Goal: Information Seeking & Learning: Learn about a topic

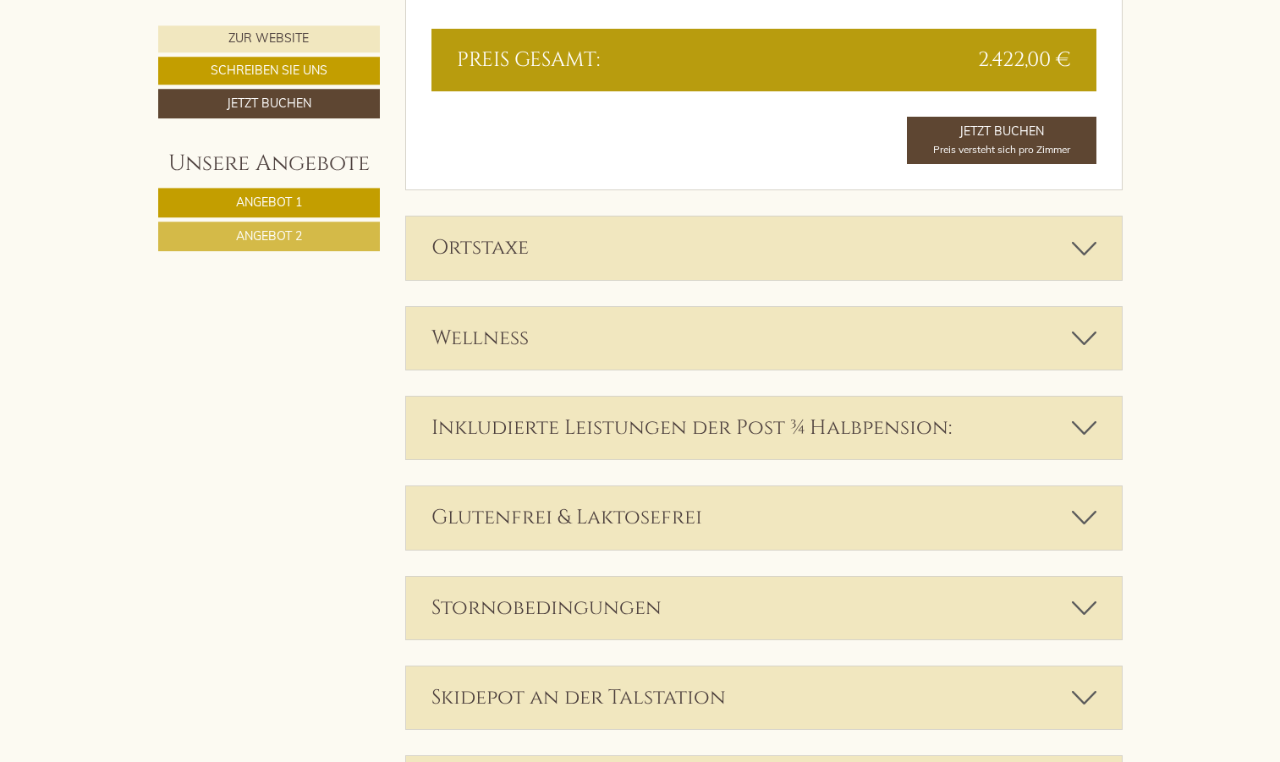
scroll to position [2841, 0]
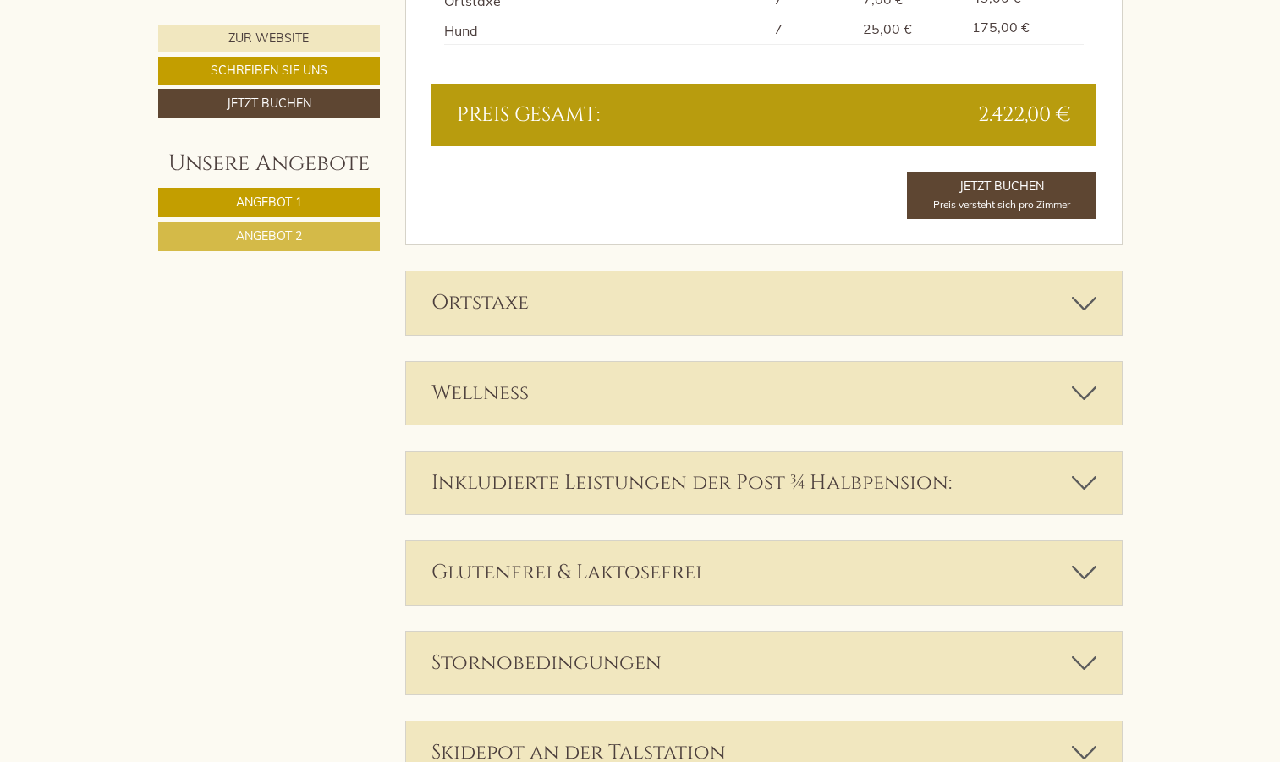
click at [492, 398] on div "Wellness" at bounding box center [764, 393] width 716 height 63
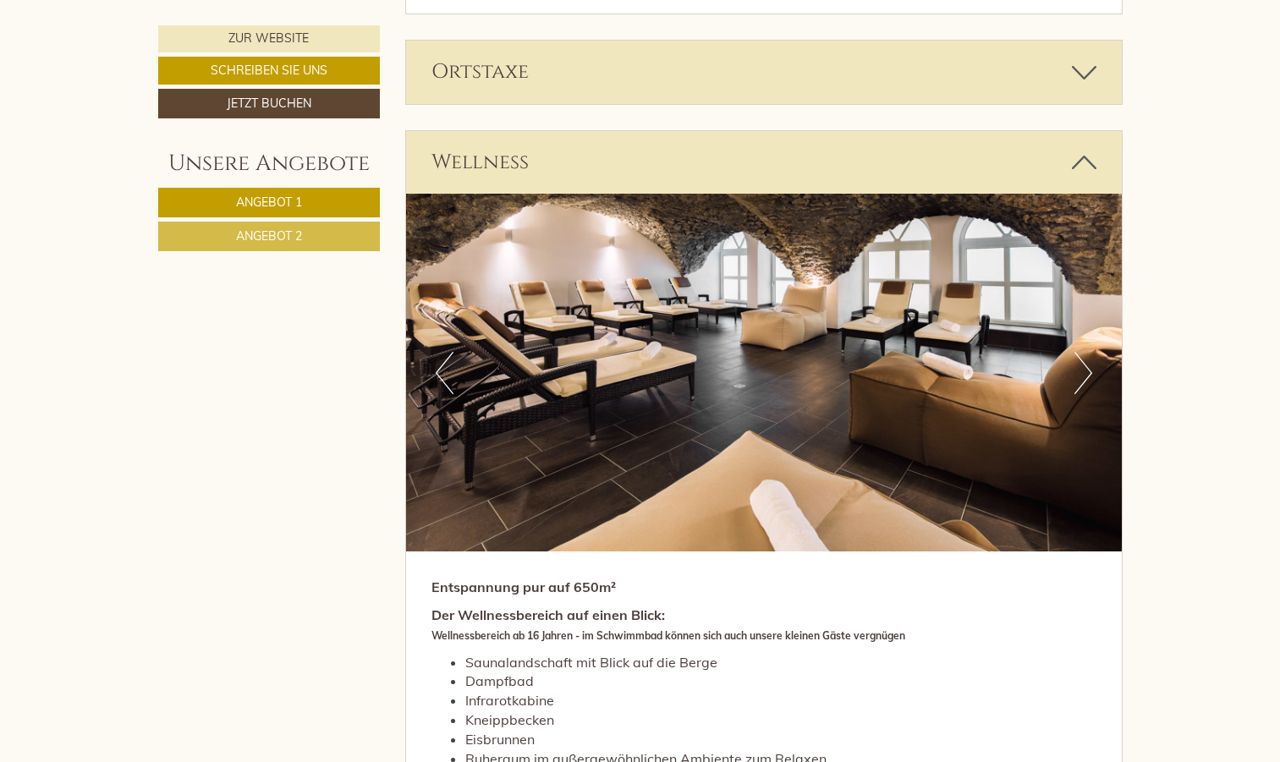
scroll to position [3100, 0]
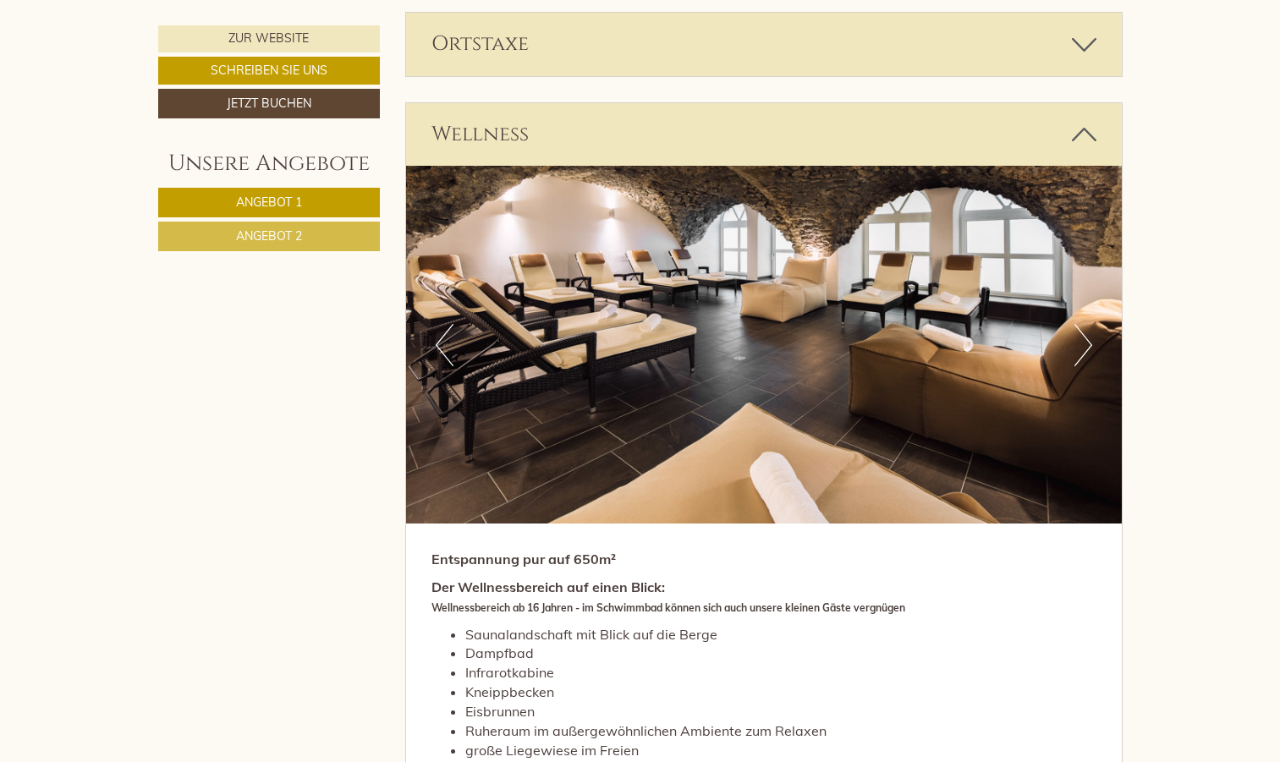
click at [1085, 339] on button "Next" at bounding box center [1083, 345] width 18 height 42
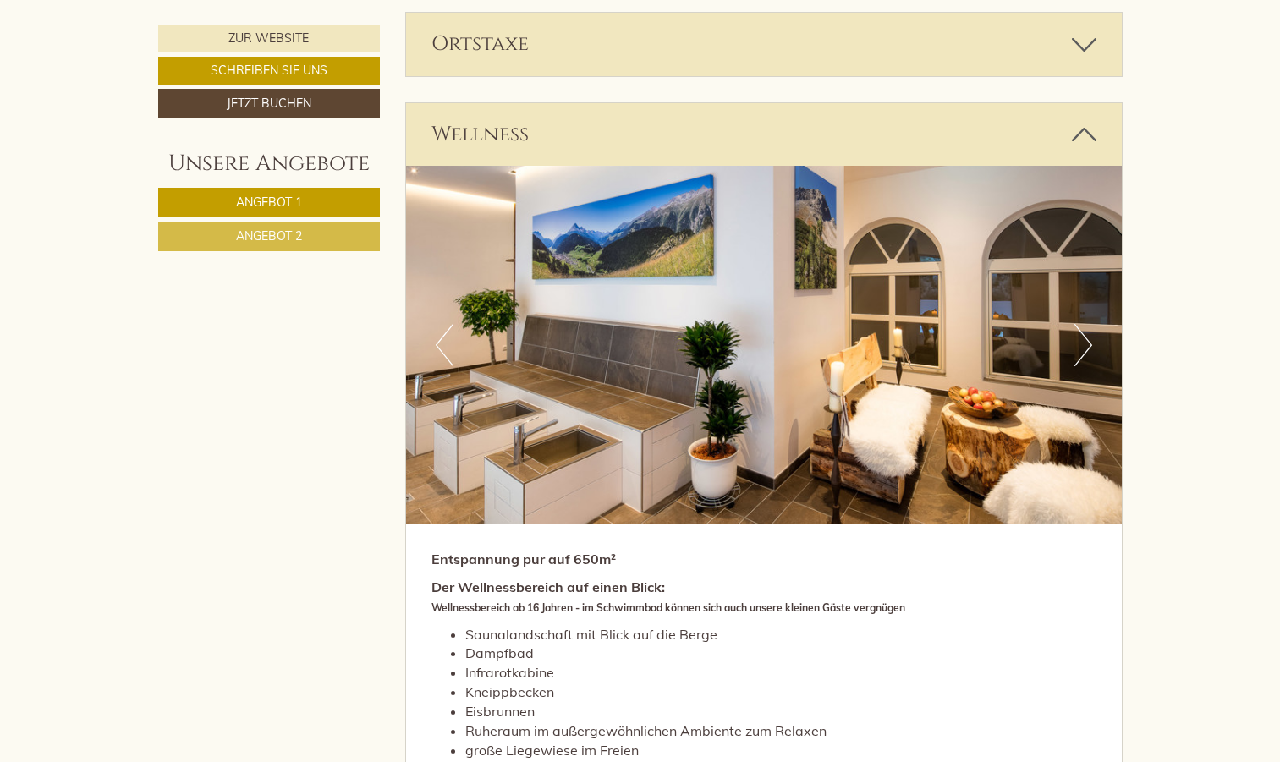
click at [1085, 339] on button "Next" at bounding box center [1083, 345] width 18 height 42
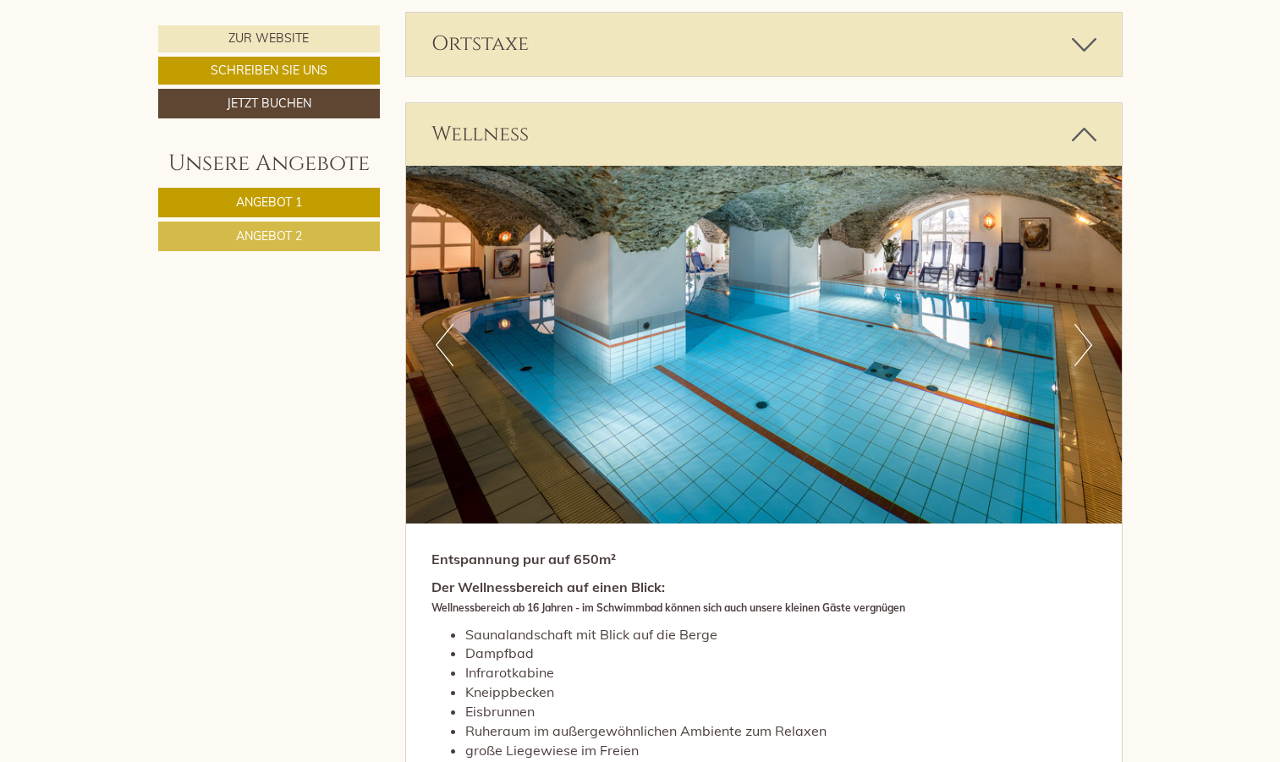
click at [1085, 339] on button "Next" at bounding box center [1083, 345] width 18 height 42
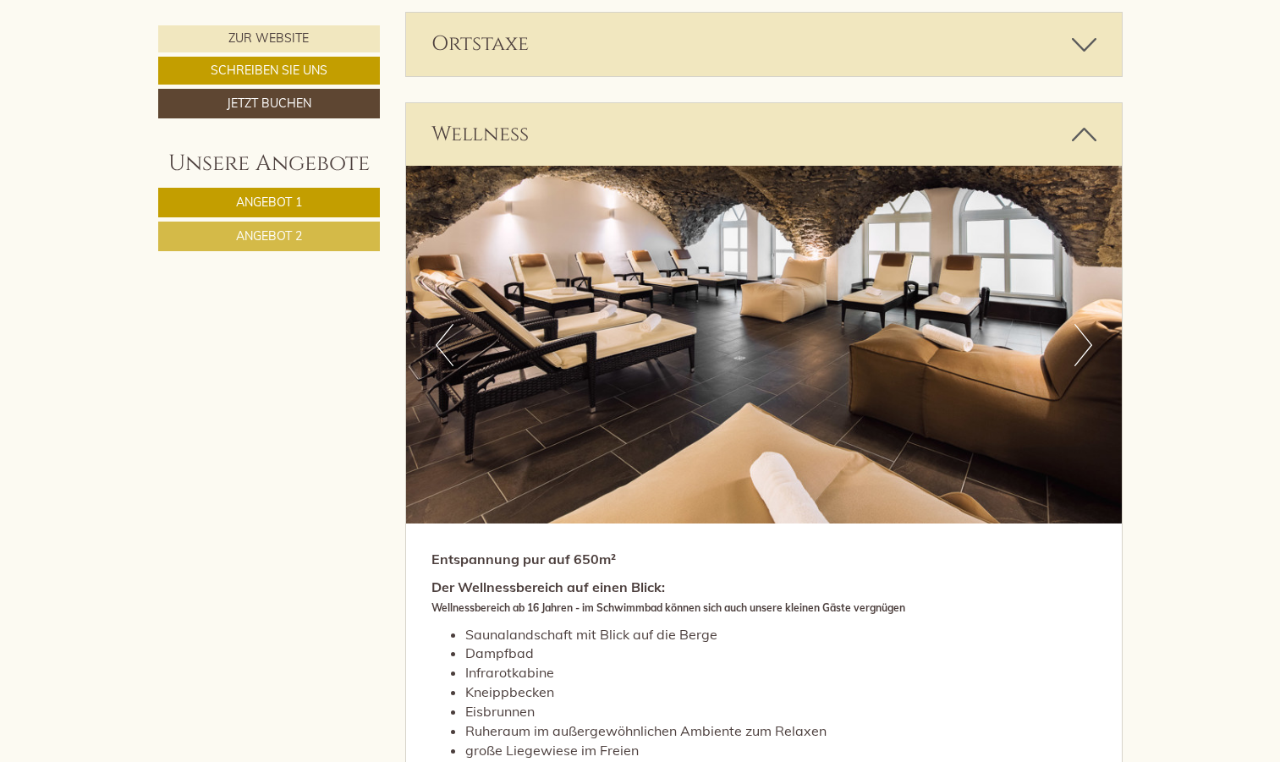
click at [1085, 339] on button "Next" at bounding box center [1083, 345] width 18 height 42
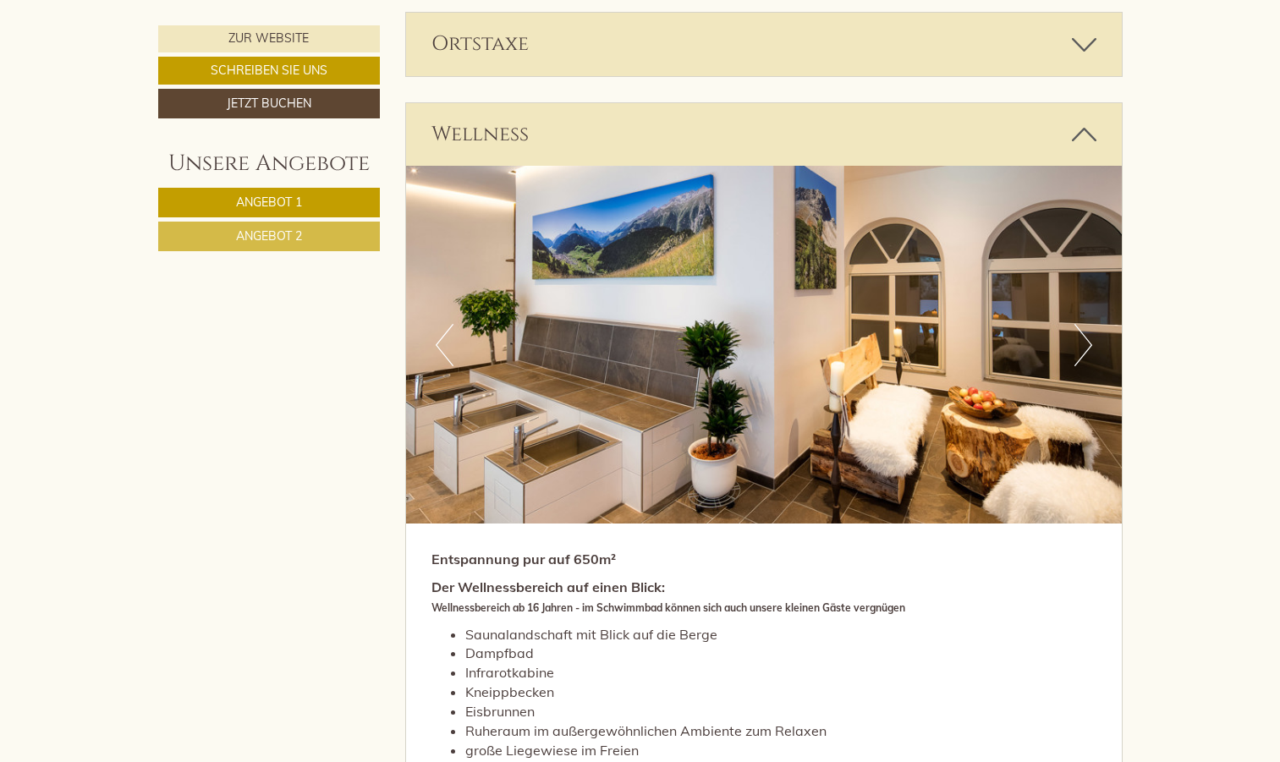
click at [1085, 339] on button "Next" at bounding box center [1083, 345] width 18 height 42
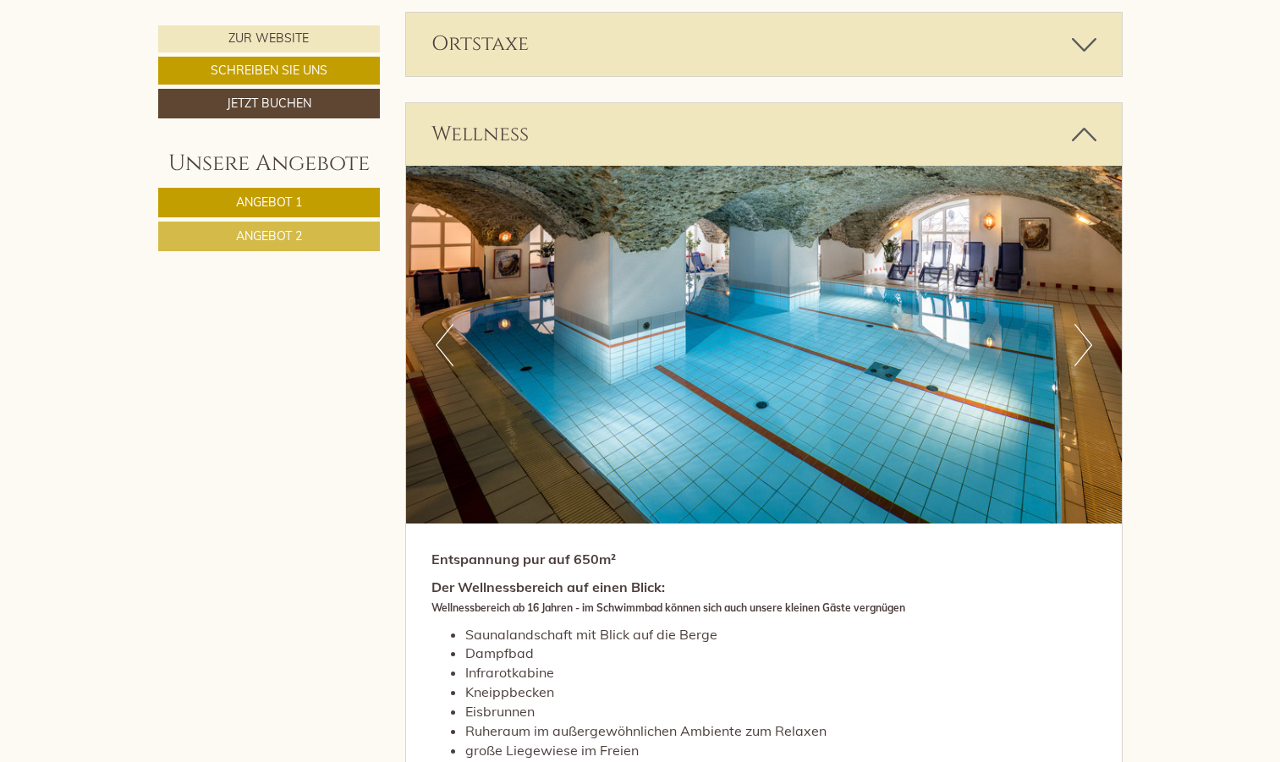
click at [1085, 340] on button "Next" at bounding box center [1083, 345] width 18 height 42
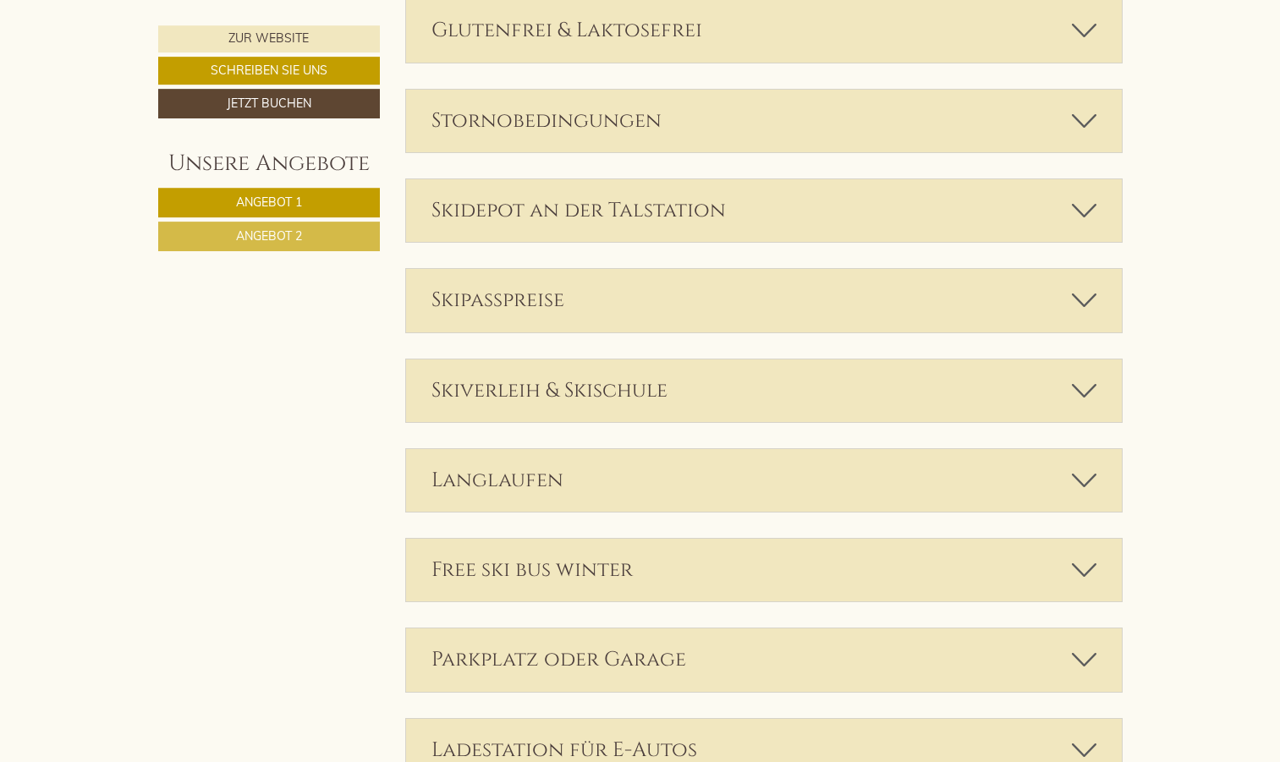
scroll to position [4394, 0]
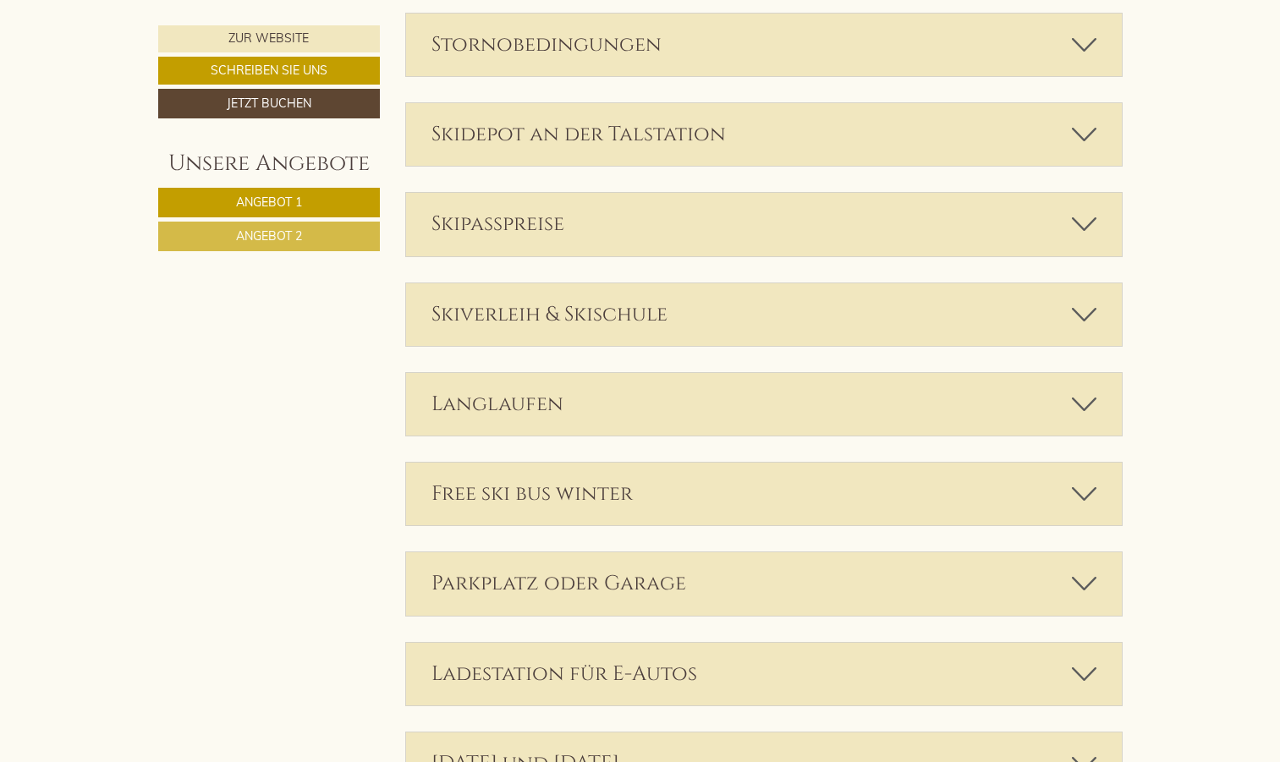
click at [1080, 324] on icon at bounding box center [1084, 314] width 25 height 29
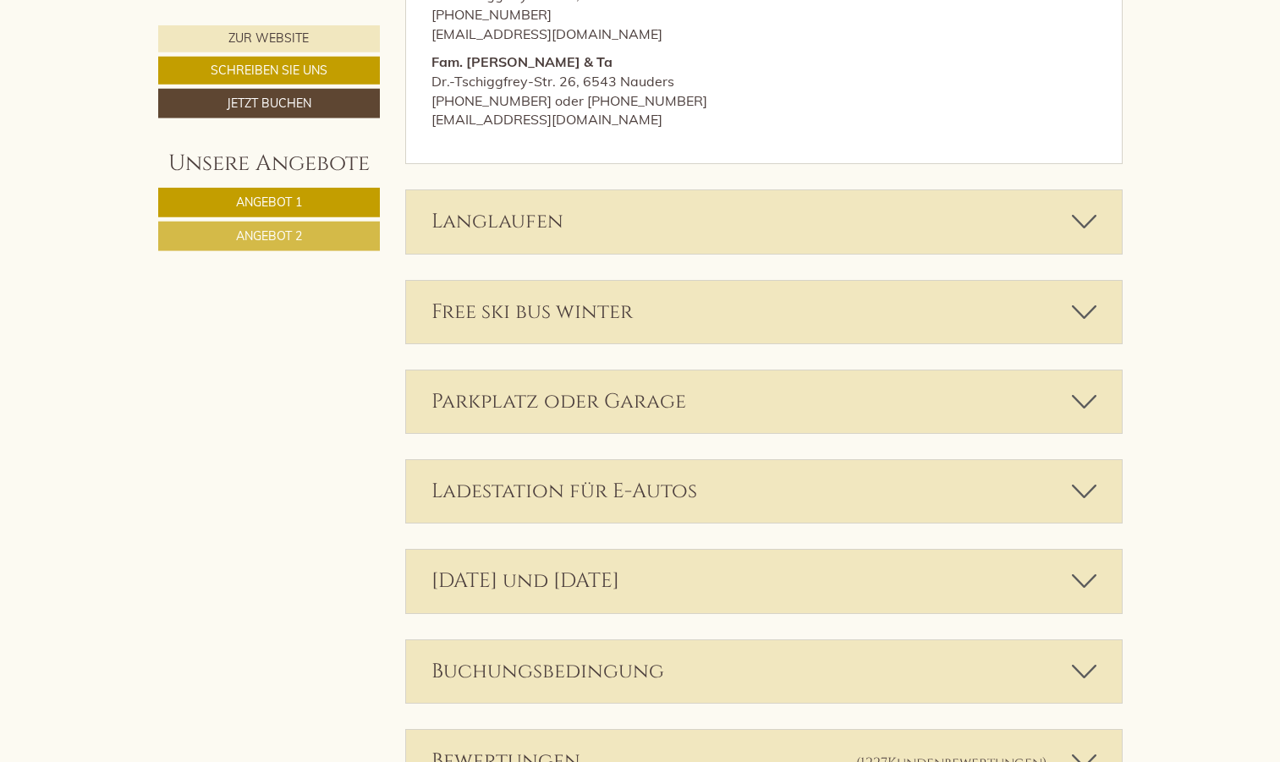
scroll to position [5257, 0]
click at [1086, 387] on icon at bounding box center [1084, 400] width 25 height 29
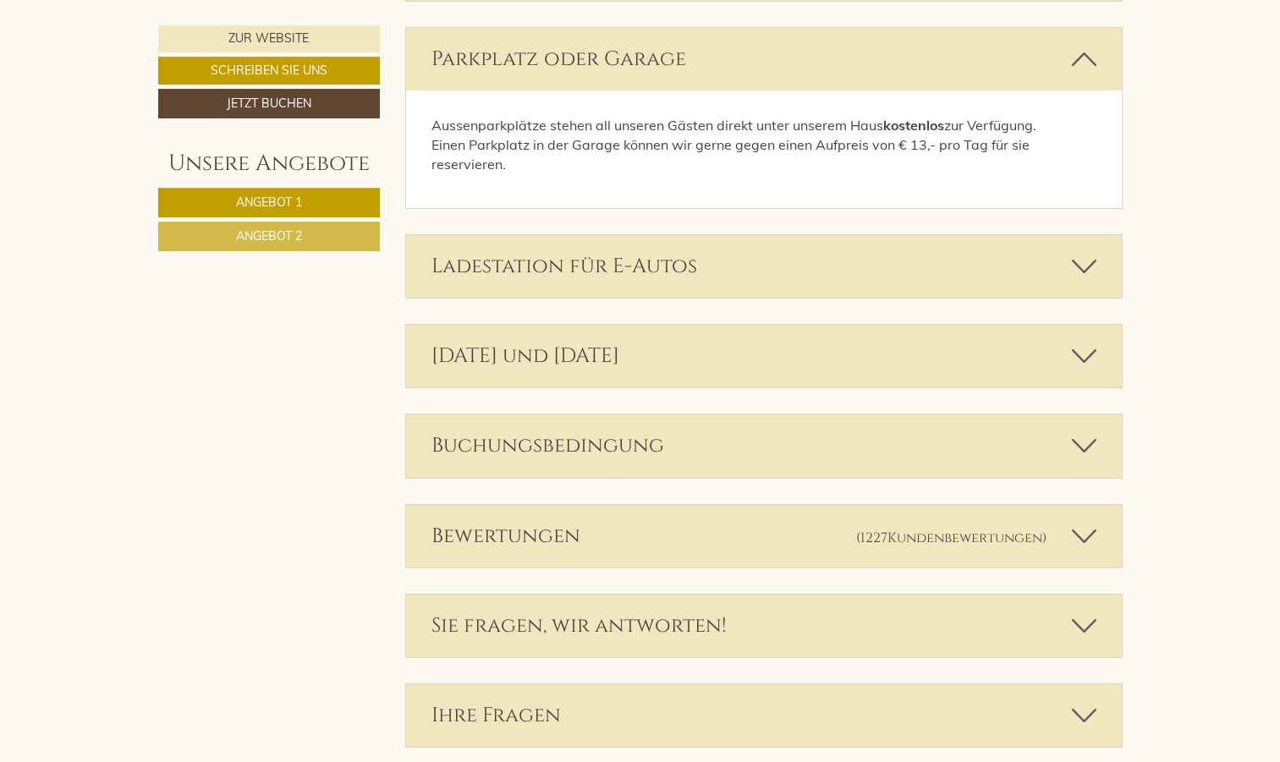
scroll to position [5602, 0]
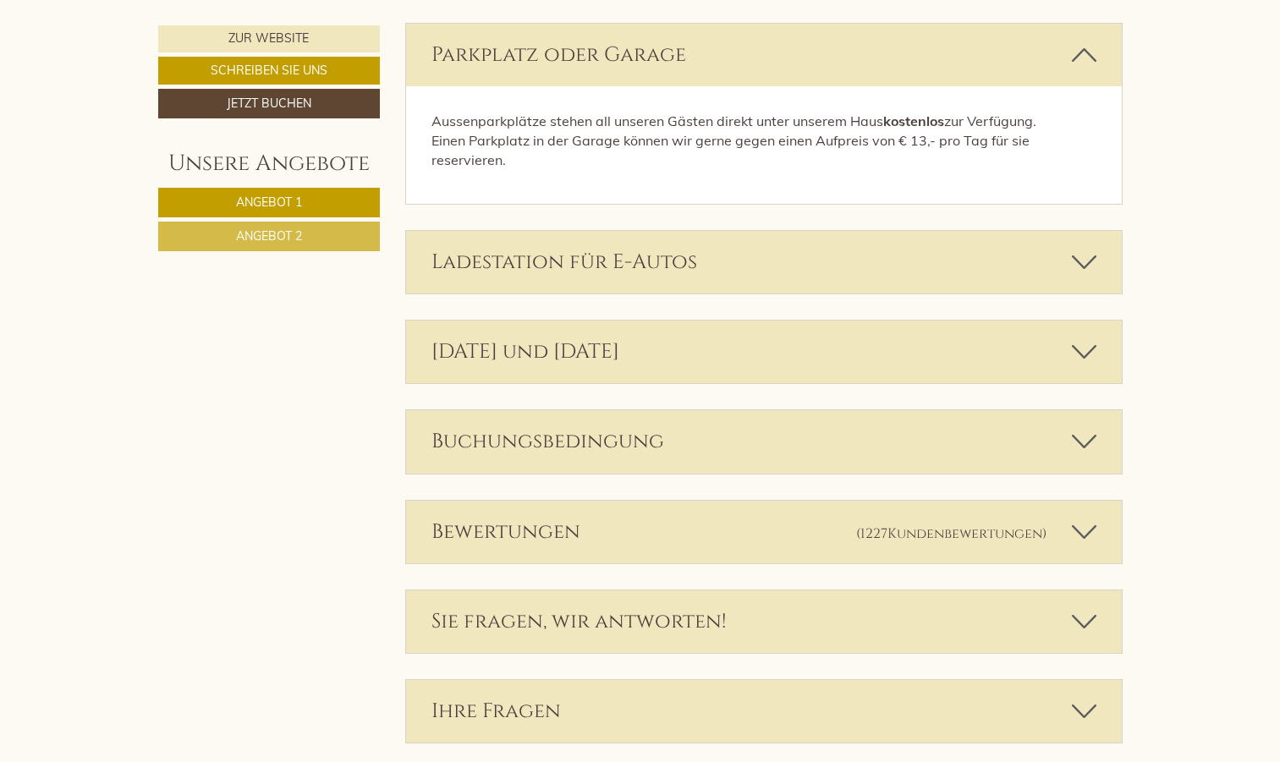
click at [1061, 530] on div "Bewertungen (1227 Kundenbewertungen )" at bounding box center [764, 532] width 716 height 63
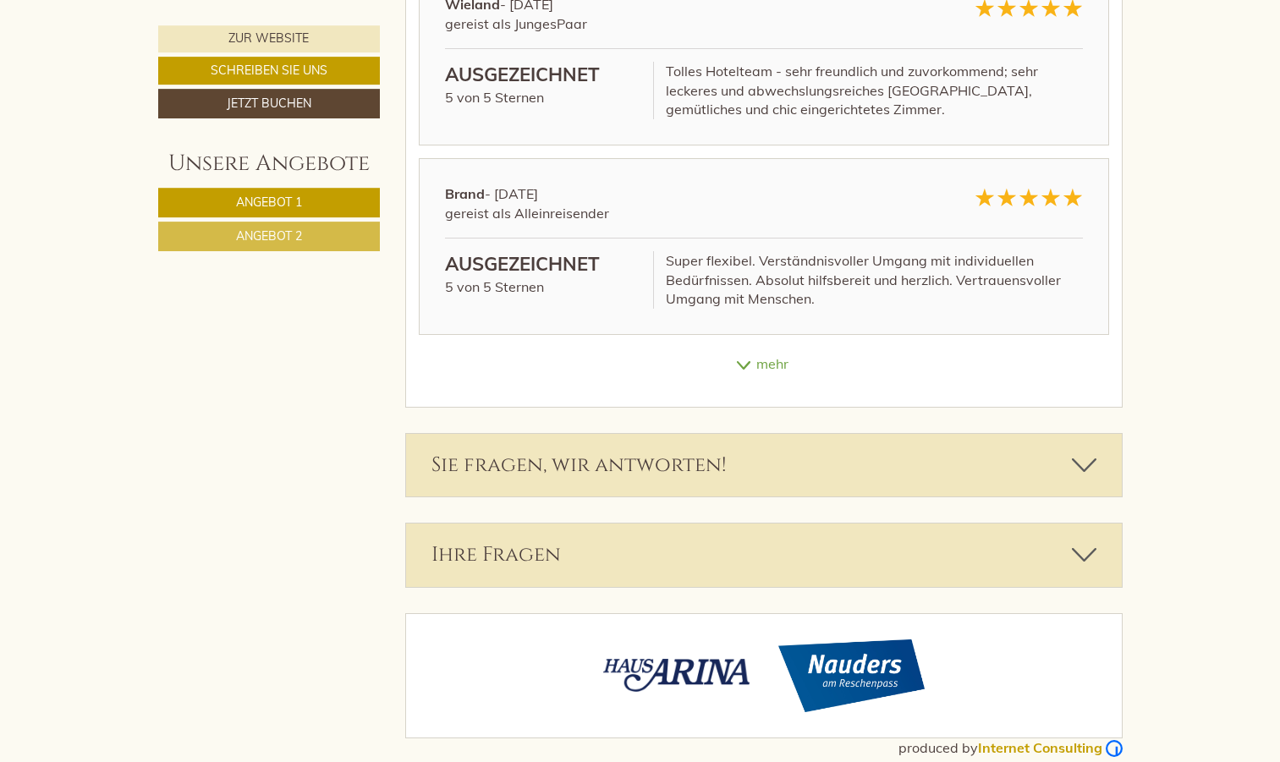
scroll to position [6368, 0]
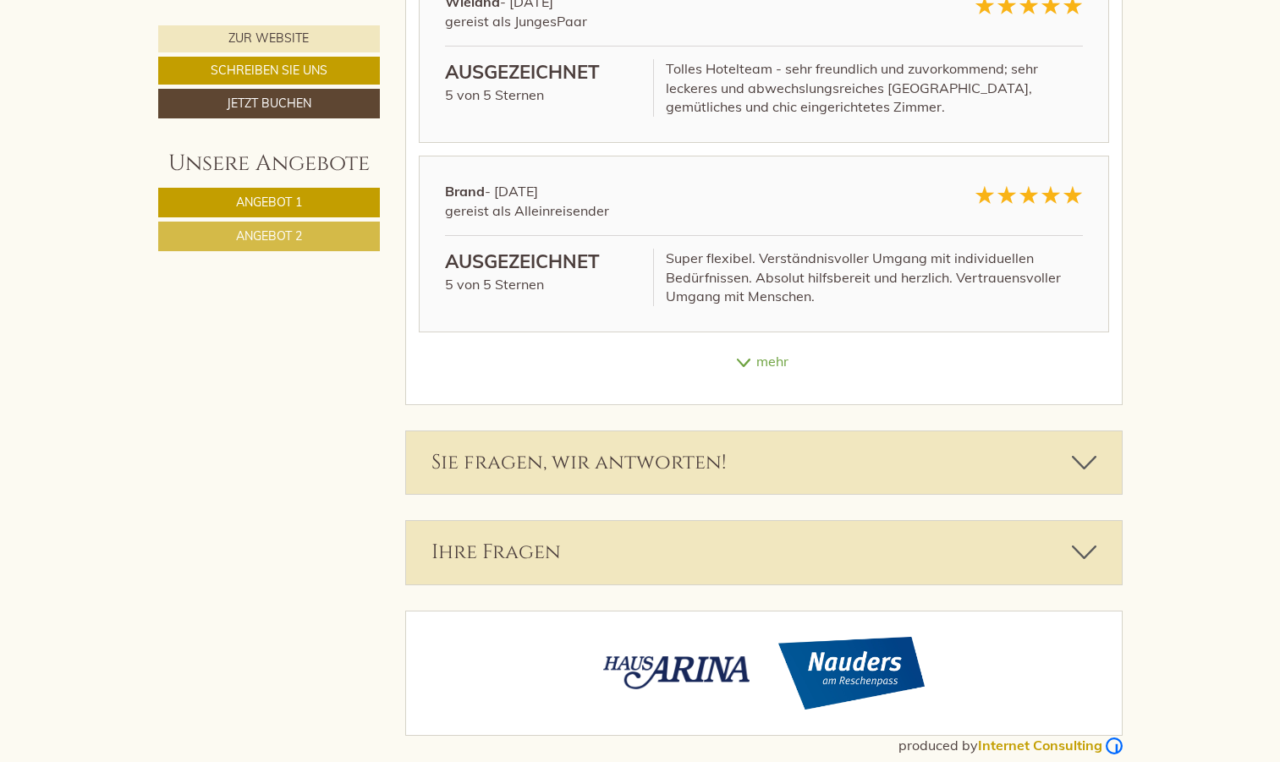
click at [777, 348] on div "mehr" at bounding box center [764, 361] width 716 height 33
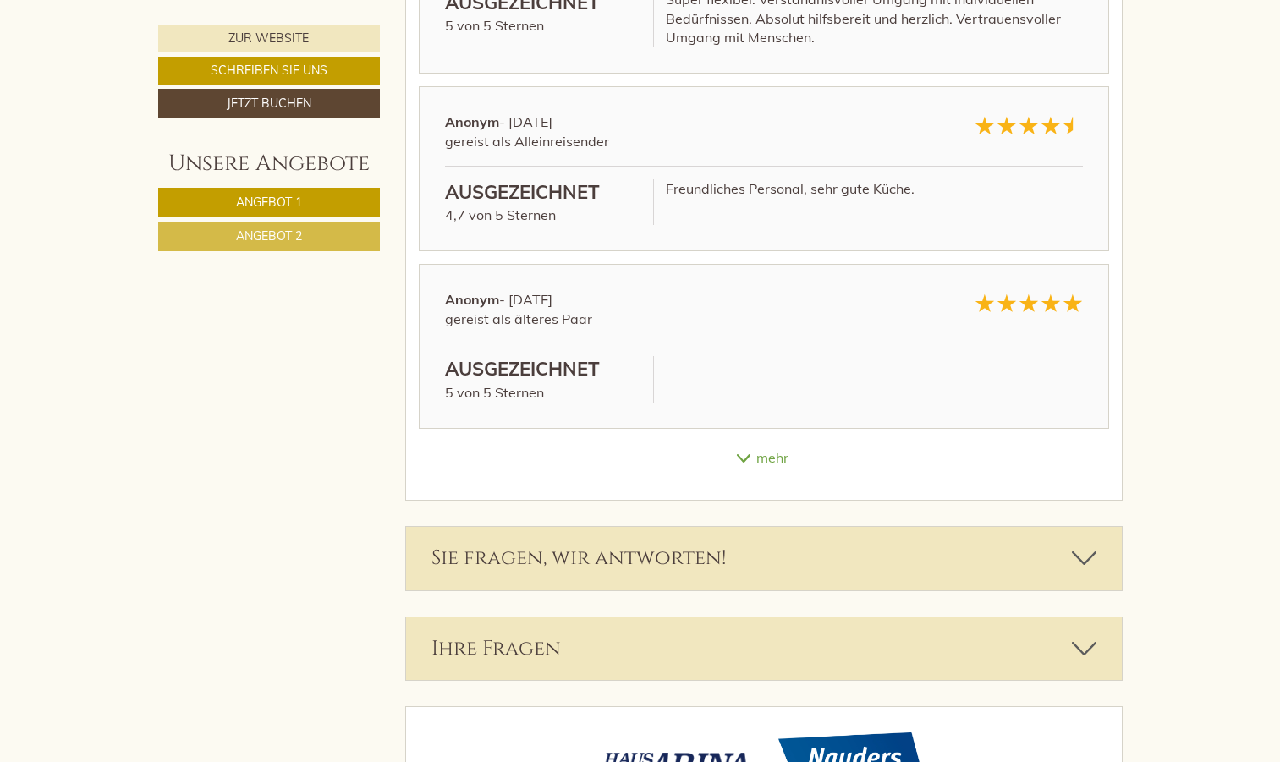
scroll to position [6713, 0]
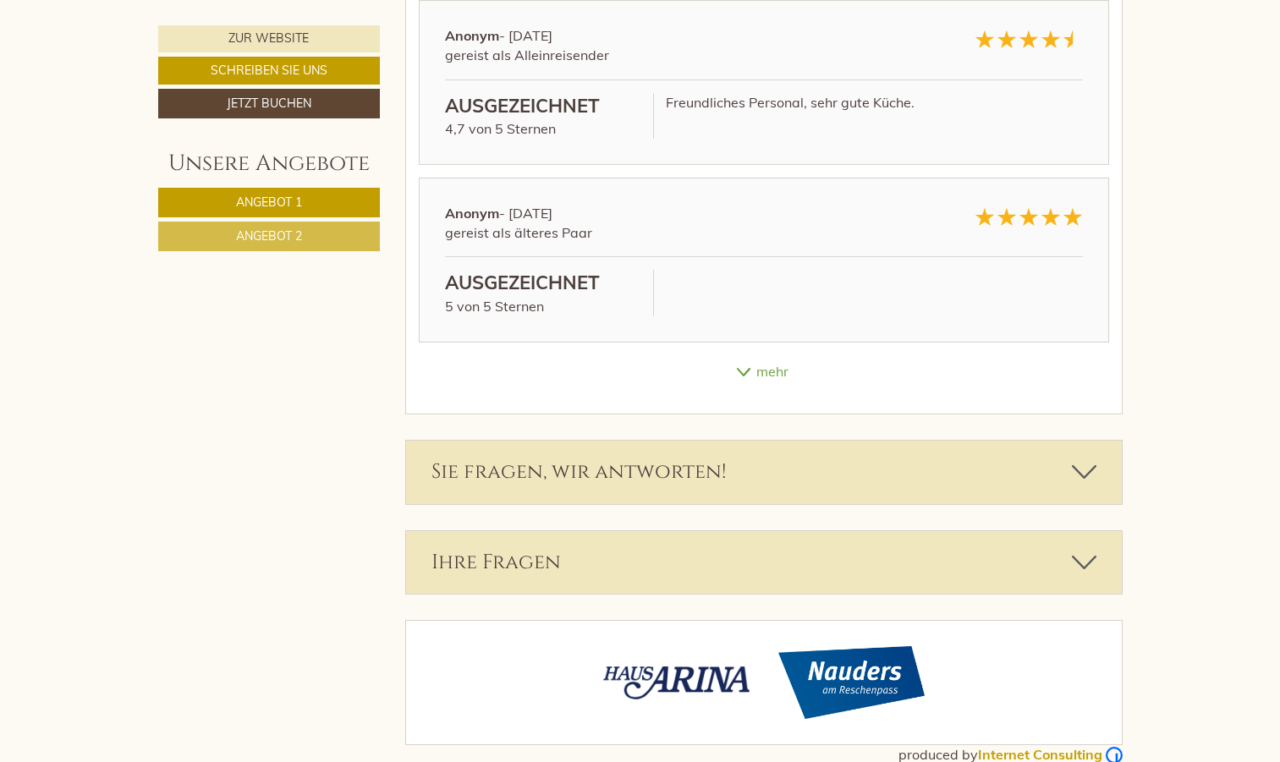
click at [914, 462] on div "Sie fragen, wir antworten!" at bounding box center [764, 472] width 716 height 63
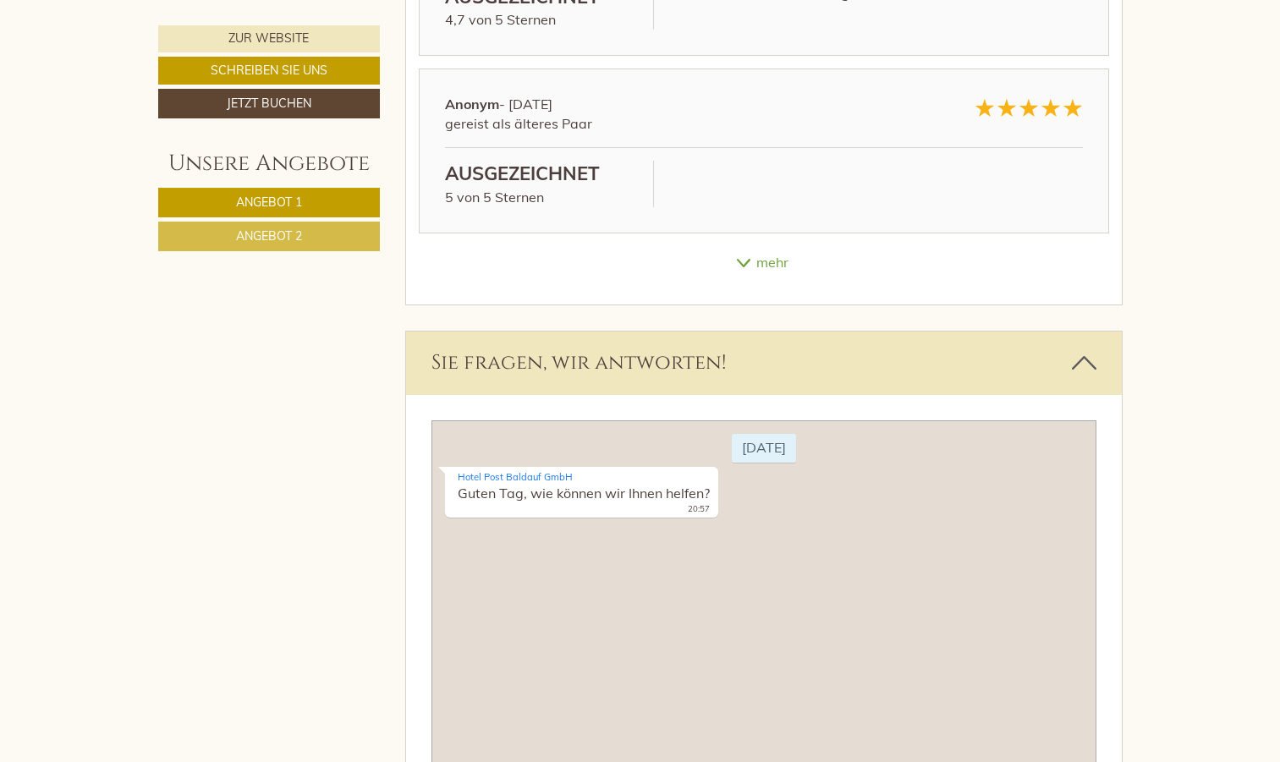
scroll to position [6391, 0]
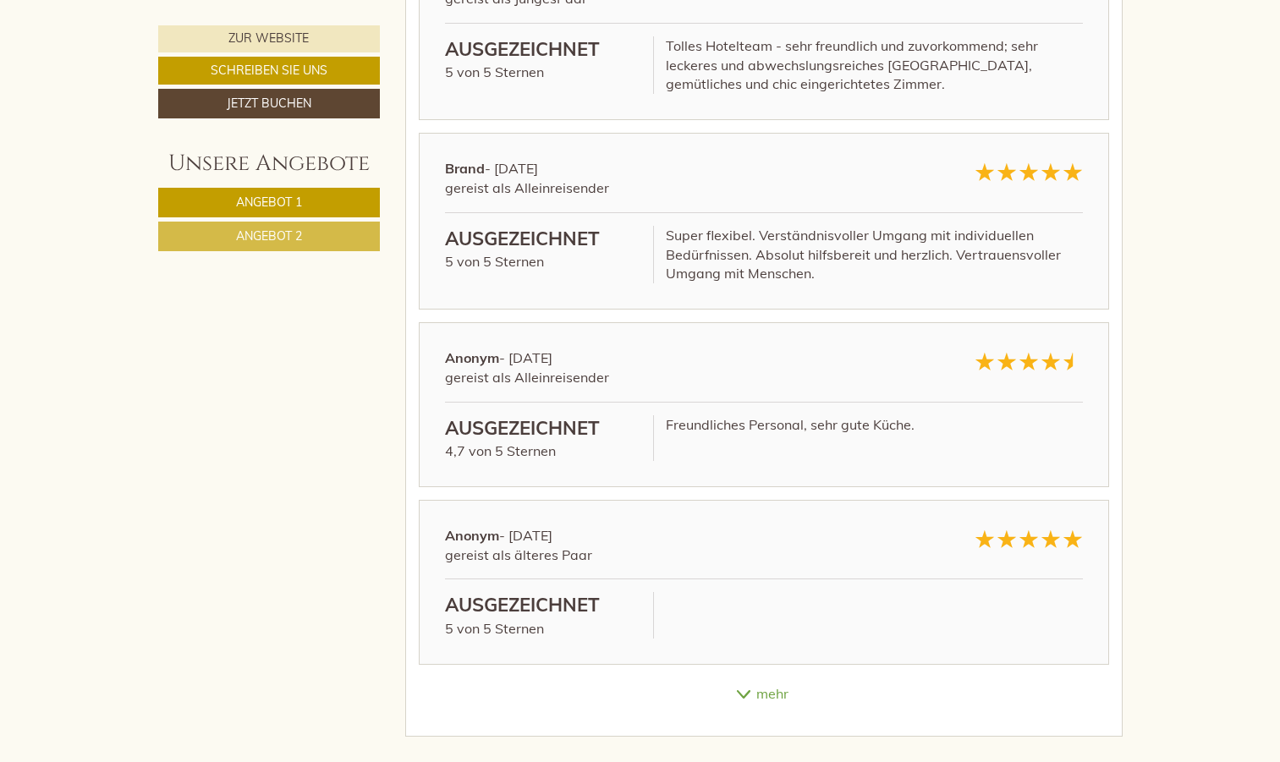
click at [282, 229] on span "Angebot 2" at bounding box center [269, 235] width 66 height 15
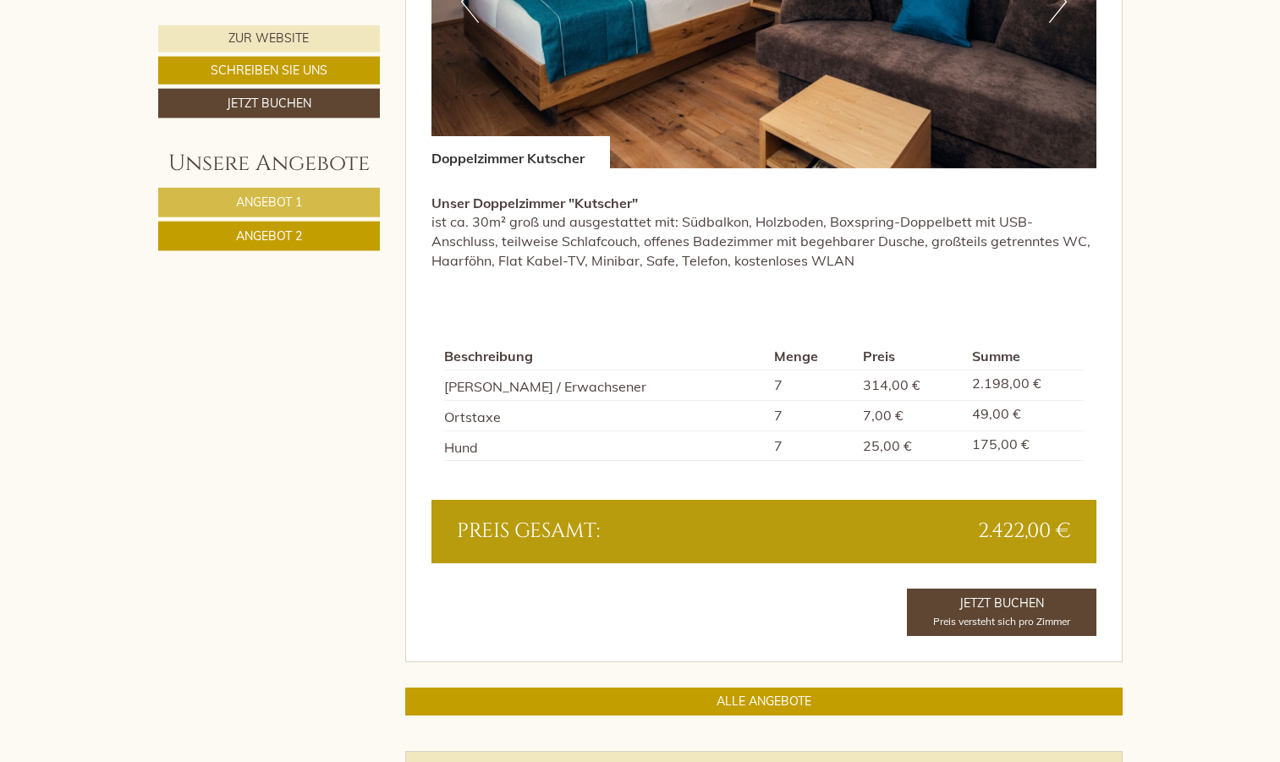
scroll to position [1398, 0]
